Goal: Navigation & Orientation: Find specific page/section

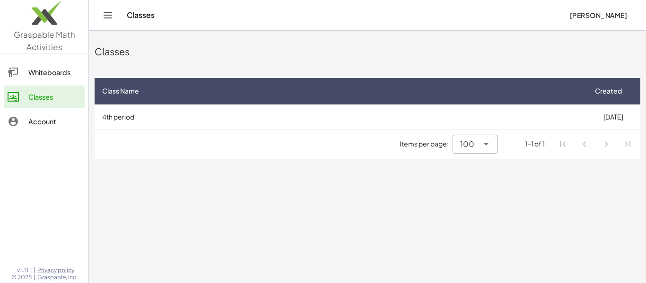
click at [62, 71] on div "Whiteboards" at bounding box center [54, 72] width 53 height 11
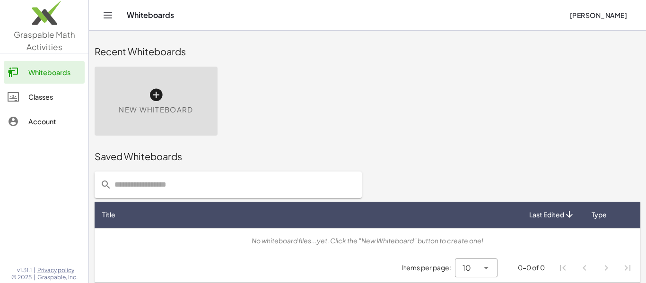
click at [56, 88] on link "Classes" at bounding box center [44, 97] width 81 height 23
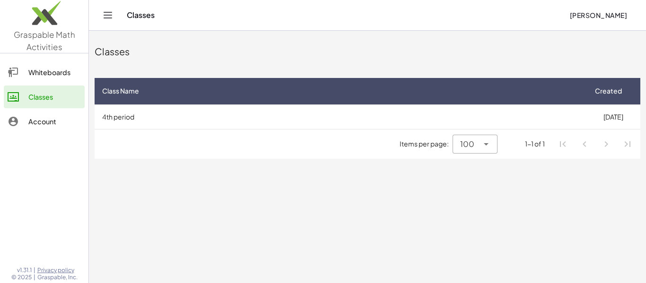
click at [218, 149] on div "Items per page: 100 *** 1-1 of 1" at bounding box center [368, 144] width 546 height 29
click at [476, 145] on div "100 ***" at bounding box center [466, 144] width 26 height 19
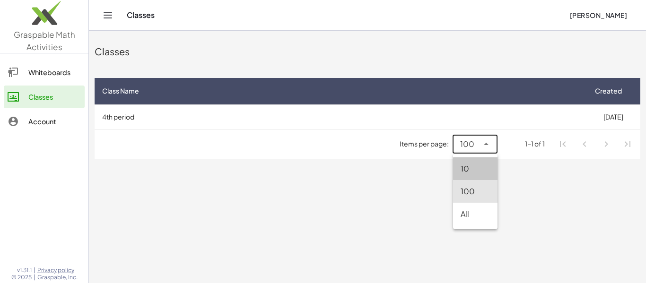
click at [474, 161] on div "10" at bounding box center [475, 169] width 44 height 23
type input "**"
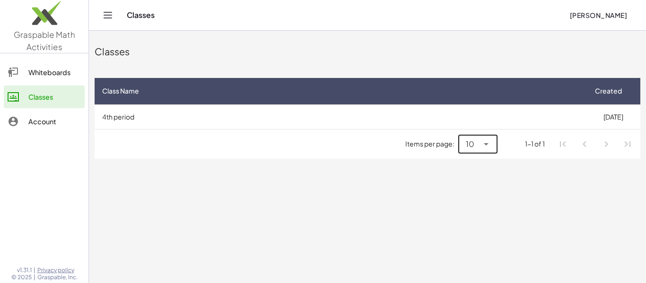
click at [566, 149] on li "Pagination Navigation" at bounding box center [562, 144] width 17 height 17
click at [41, 133] on div "Whiteboards Classes Account" at bounding box center [44, 97] width 88 height 81
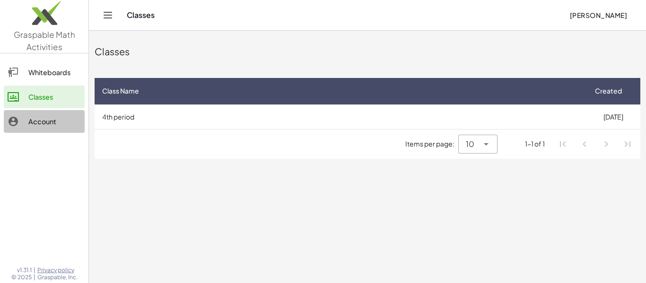
click at [40, 132] on link "Account" at bounding box center [44, 121] width 81 height 23
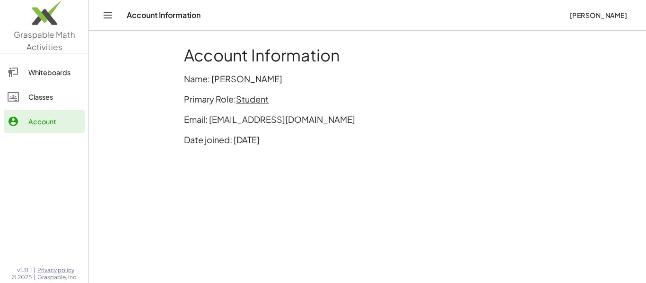
click at [42, 98] on div "Classes" at bounding box center [54, 96] width 53 height 11
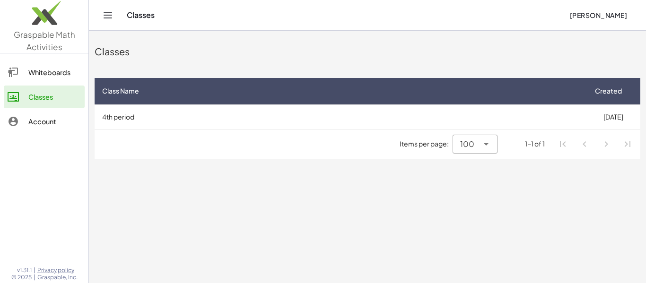
click at [45, 83] on link "Whiteboards" at bounding box center [44, 72] width 81 height 23
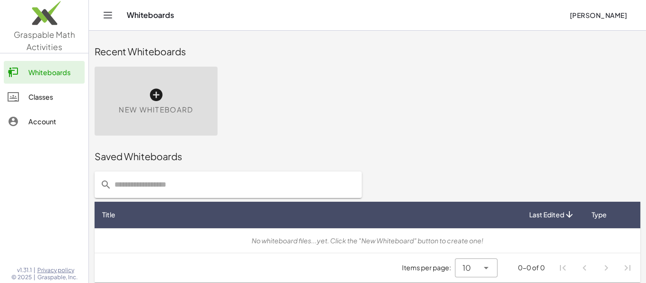
click at [113, 20] on icon "Toggle navigation" at bounding box center [107, 14] width 11 height 11
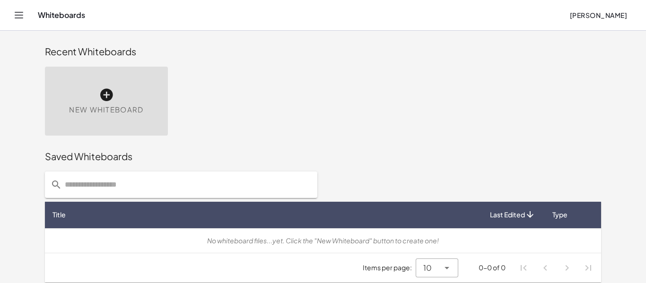
click at [105, 89] on icon at bounding box center [106, 95] width 15 height 15
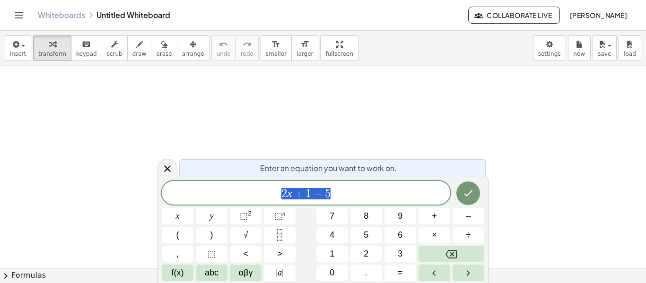
scroll to position [0, 0]
click at [29, 17] on div "Whiteboards Untitled Whiteboard Collaborate Live [PERSON_NAME]" at bounding box center [323, 15] width 624 height 30
click at [16, 15] on icon "Toggle navigation" at bounding box center [19, 15] width 8 height 6
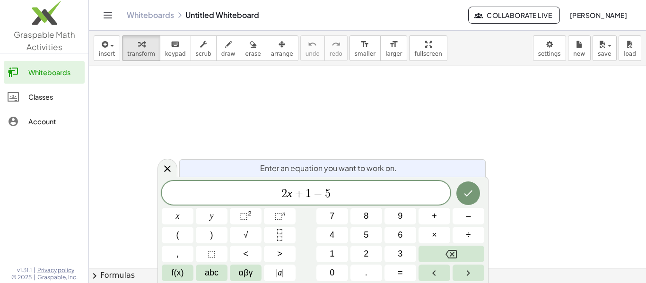
click at [54, 96] on div "Classes" at bounding box center [54, 96] width 53 height 11
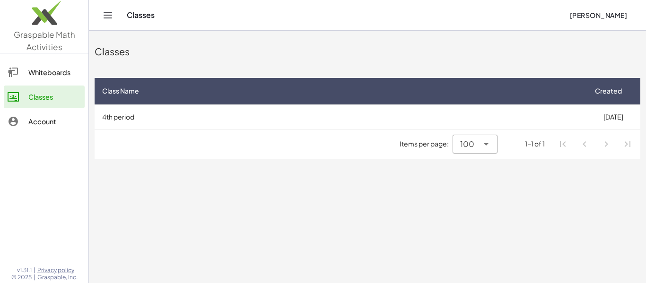
click at [57, 76] on div "Whiteboards" at bounding box center [54, 72] width 53 height 11
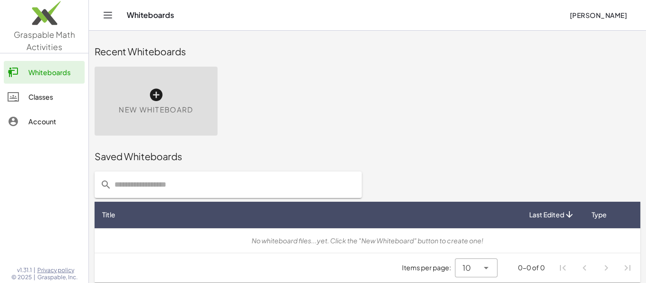
click at [56, 107] on link "Classes" at bounding box center [44, 97] width 81 height 23
